Goal: Find specific page/section: Find specific page/section

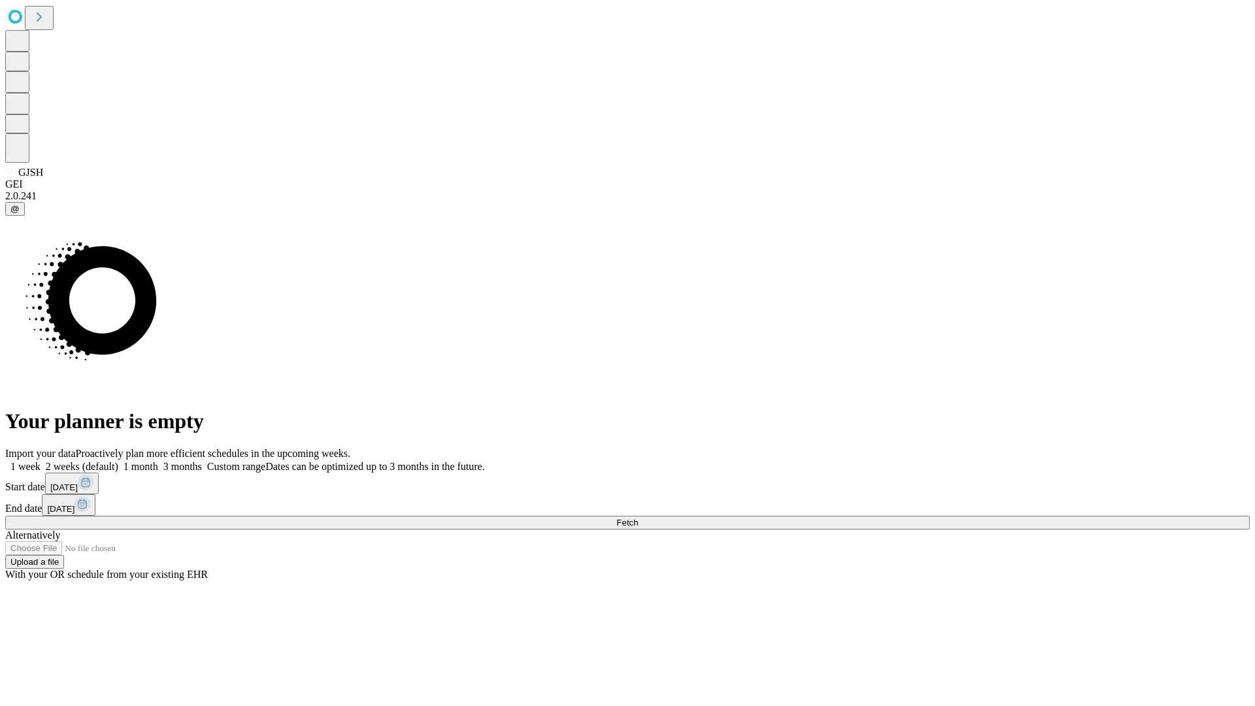
click at [638, 518] on span "Fetch" at bounding box center [628, 523] width 22 height 10
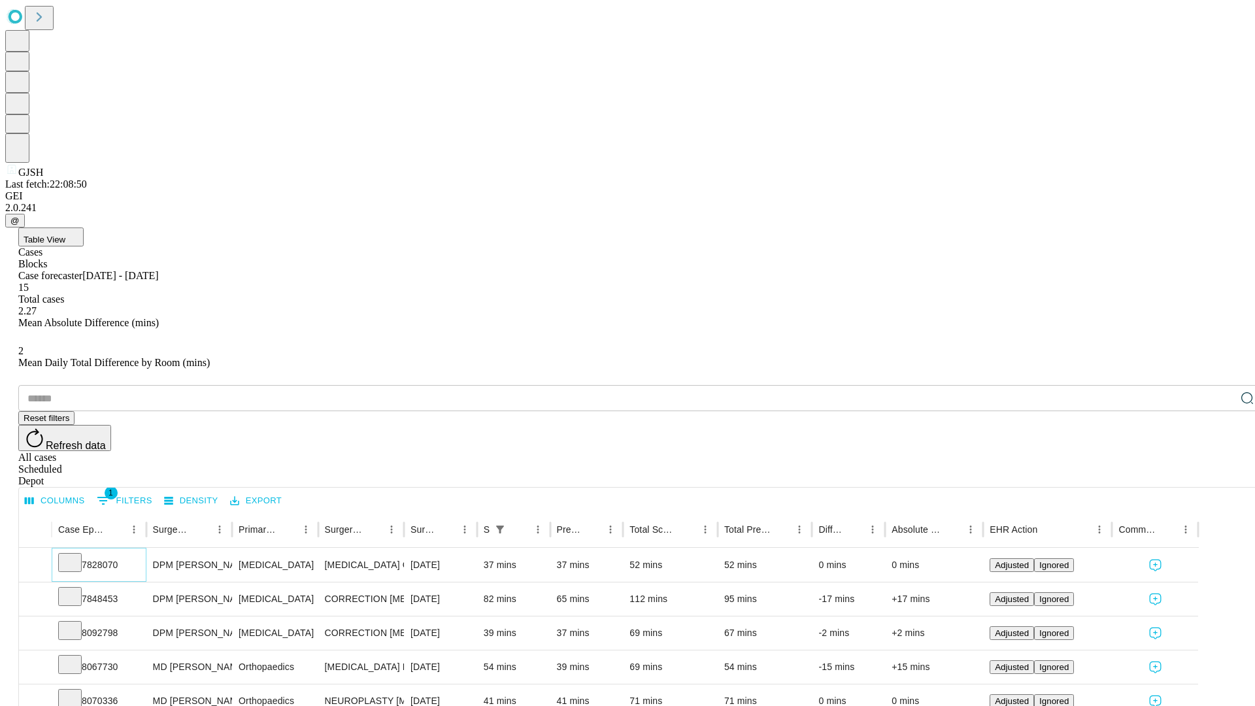
click at [77, 555] on icon at bounding box center [69, 561] width 13 height 13
